Goal: Find contact information: Find contact information

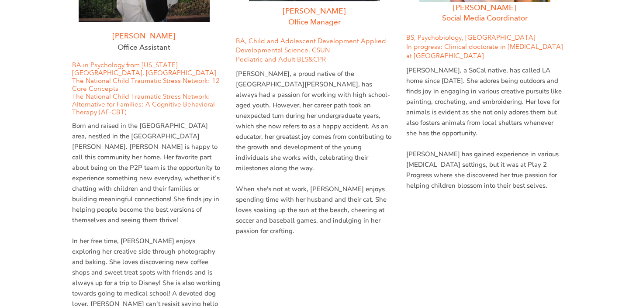
scroll to position [2651, 0]
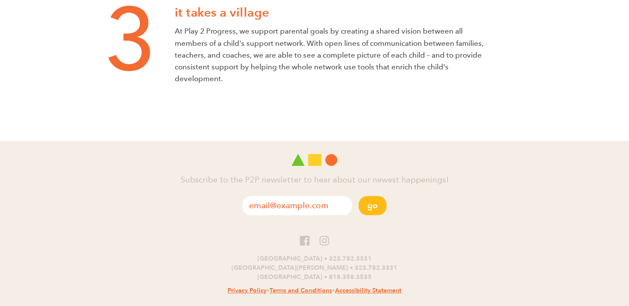
scroll to position [647, 0]
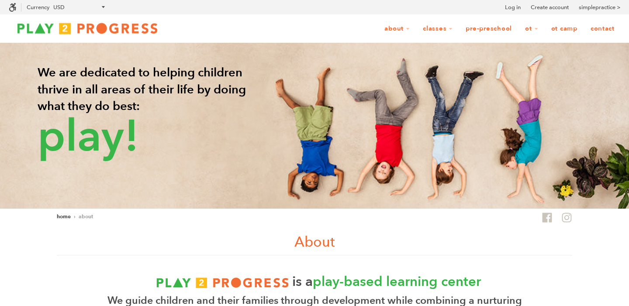
click at [598, 26] on link "Contact" at bounding box center [601, 29] width 35 height 17
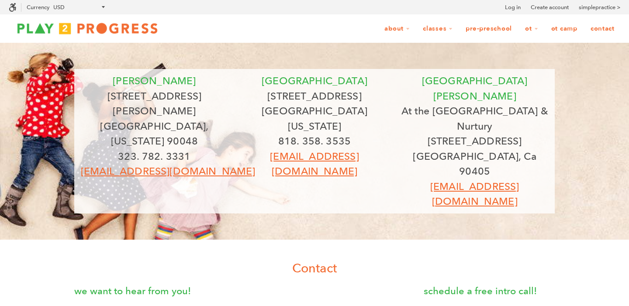
scroll to position [0, 0]
drag, startPoint x: 260, startPoint y: 95, endPoint x: 388, endPoint y: 115, distance: 129.5
click at [388, 115] on div "studio city [STREET_ADDRESS][US_STATE]. 358. 3535 [EMAIL_ADDRESS][DOMAIN_NAME]" at bounding box center [314, 126] width 147 height 106
copy div "[STREET_ADDRESS][US_STATE]"
click at [239, 182] on div "[PERSON_NAME] [STREET_ADDRESS][PERSON_NAME][US_STATE]. 782. 3331 [EMAIL_ADDRESS…" at bounding box center [314, 272] width 629 height 459
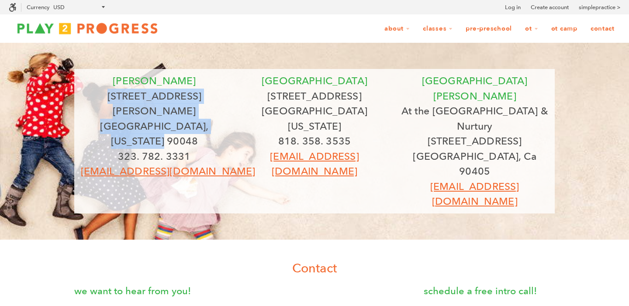
drag, startPoint x: 111, startPoint y: 96, endPoint x: 227, endPoint y: 115, distance: 117.6
click at [227, 115] on div "[PERSON_NAME] [STREET_ADDRESS][PERSON_NAME][US_STATE]. 782. 3331 [EMAIL_ADDRESS…" at bounding box center [154, 126] width 147 height 106
copy div "[STREET_ADDRESS][PERSON_NAME][US_STATE]"
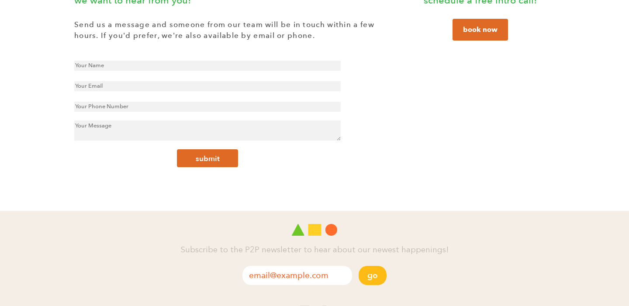
scroll to position [315, 0]
